Goal: Task Accomplishment & Management: Manage account settings

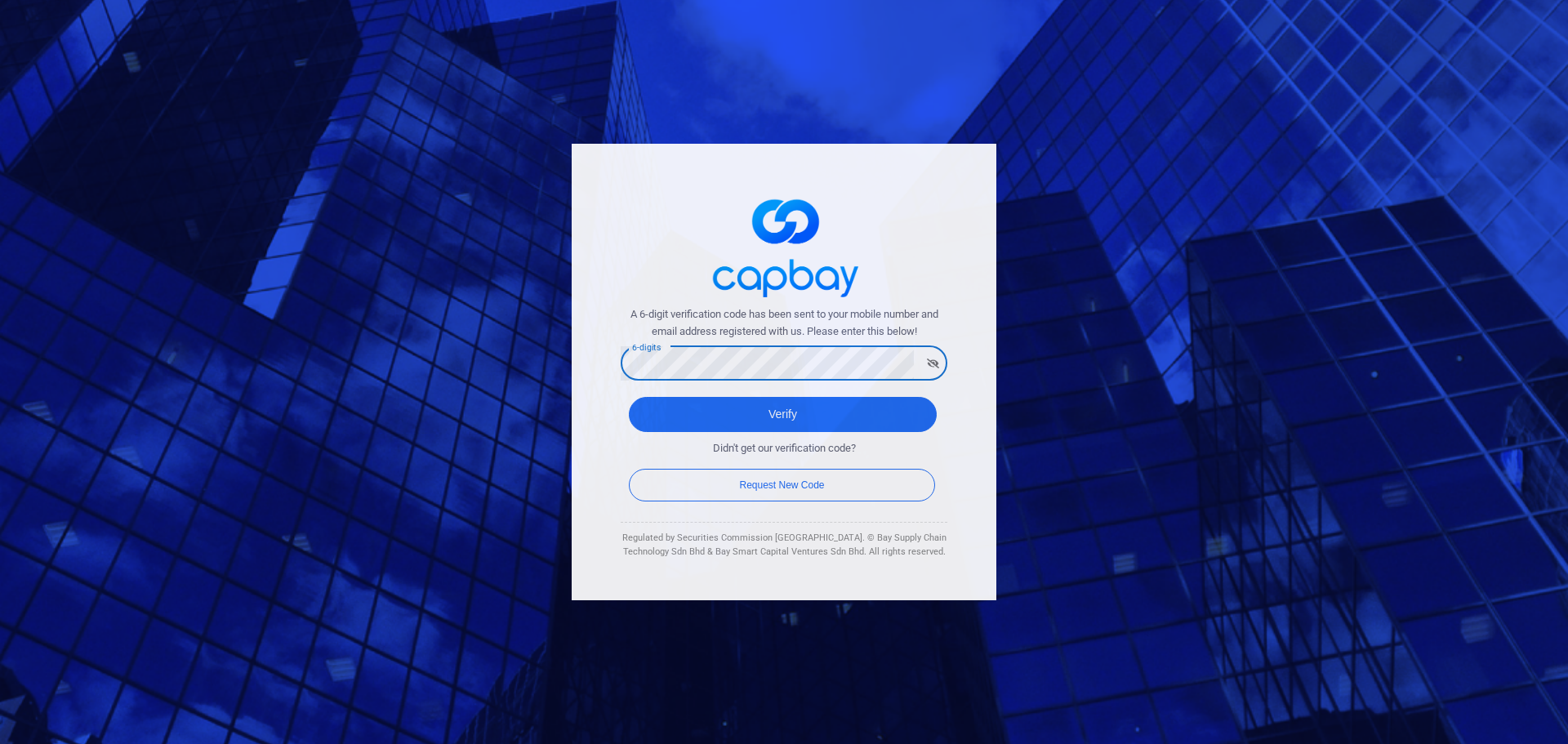
click at [629, 396] on button "Verify" at bounding box center [783, 414] width 308 height 35
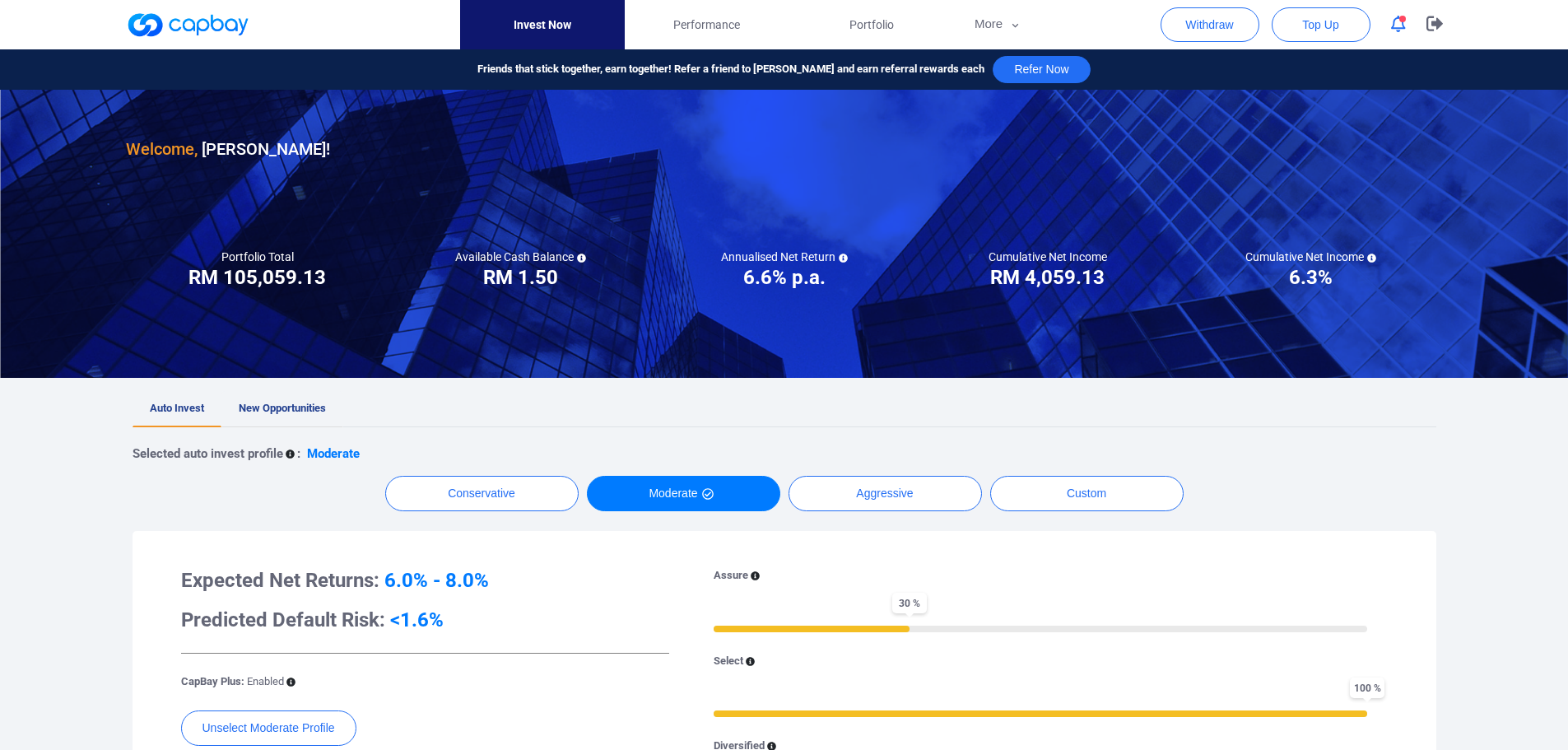
click at [271, 402] on span "New Opportunities" at bounding box center [282, 407] width 87 height 13
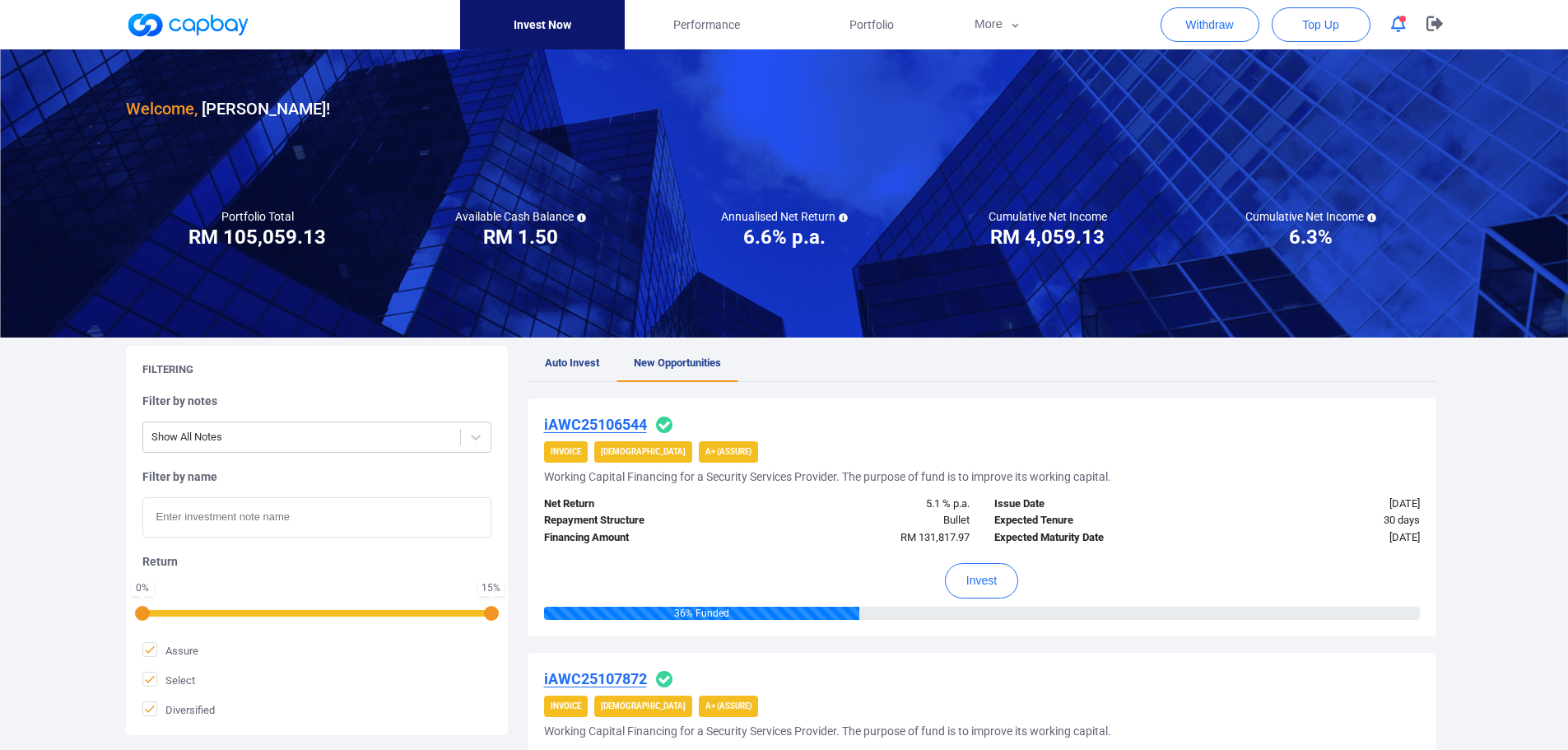
click at [1397, 36] on button "button" at bounding box center [1398, 24] width 31 height 25
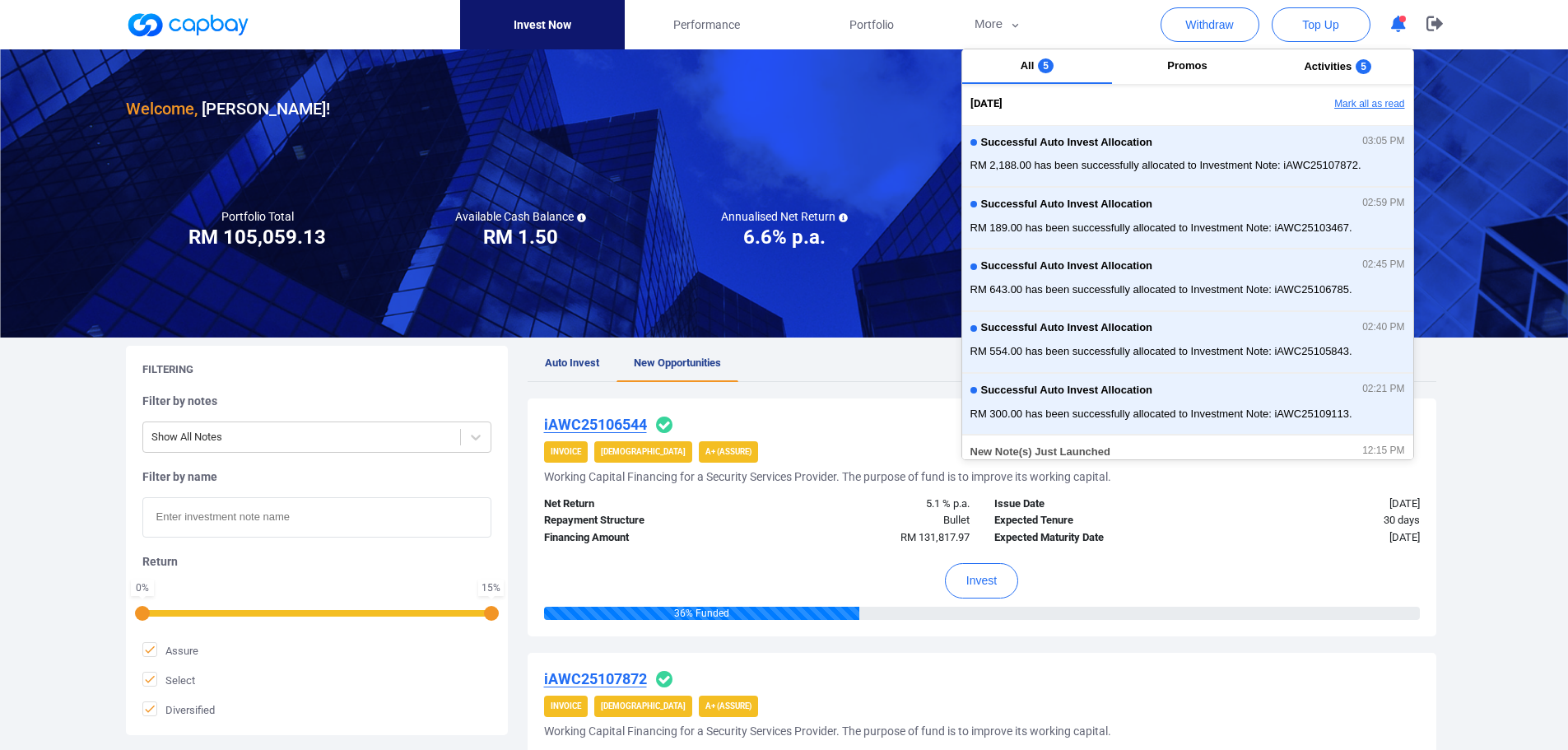
click at [1342, 100] on button "Mark all as read" at bounding box center [1323, 104] width 177 height 28
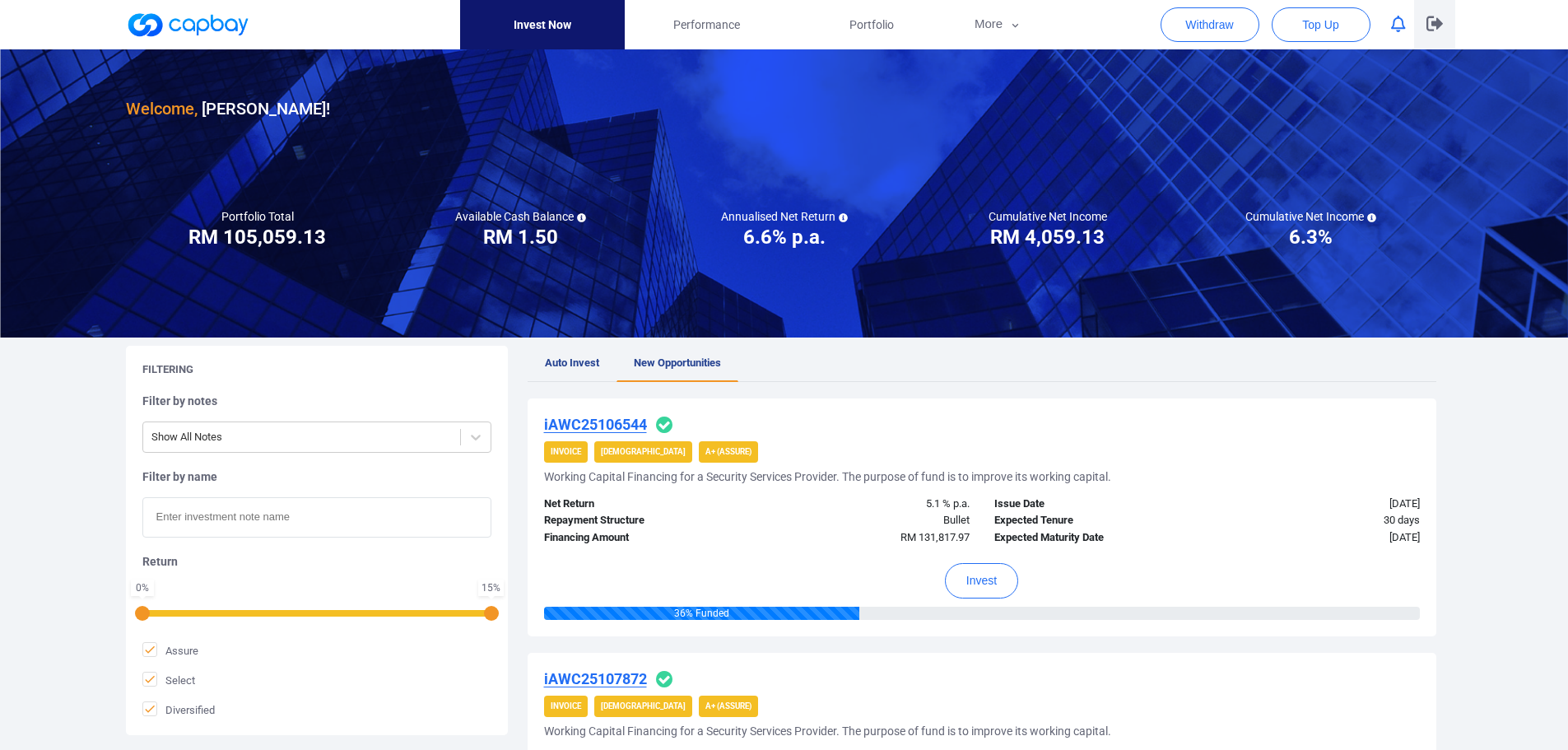
click at [1441, 26] on icon "button" at bounding box center [1434, 23] width 16 height 15
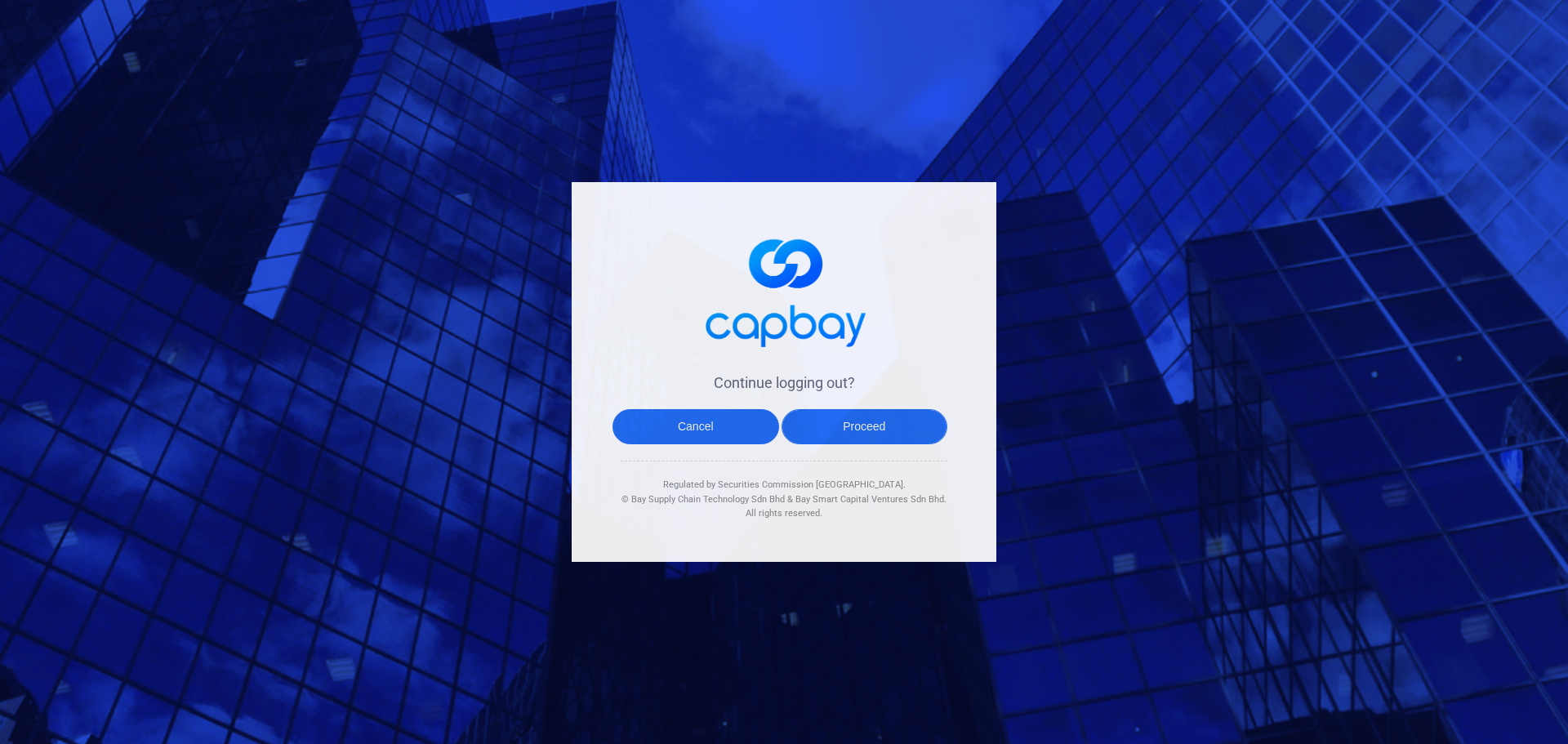
click at [873, 426] on button "Proceed" at bounding box center [864, 426] width 167 height 35
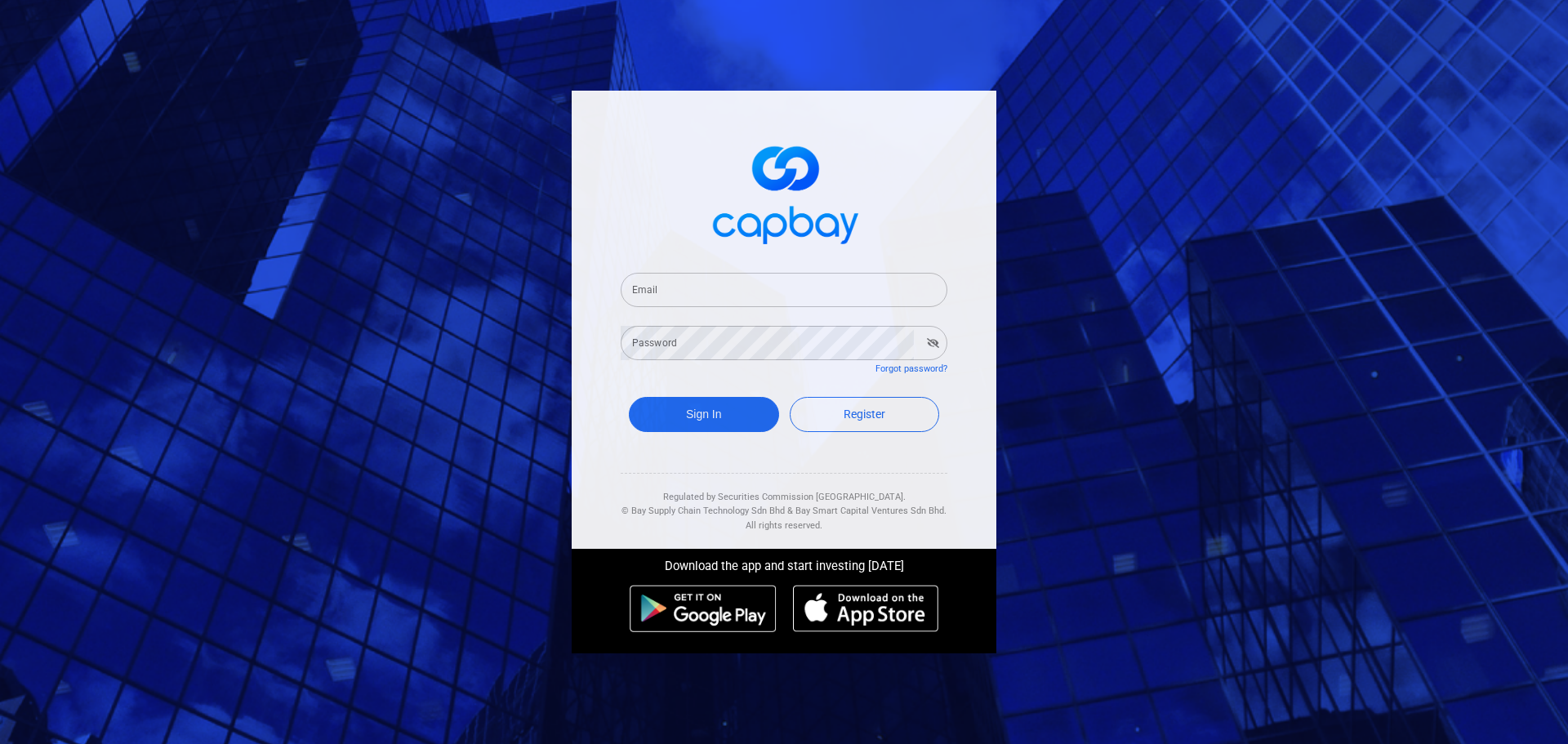
type input "[EMAIL_ADDRESS][DOMAIN_NAME]"
